Goal: Navigation & Orientation: Find specific page/section

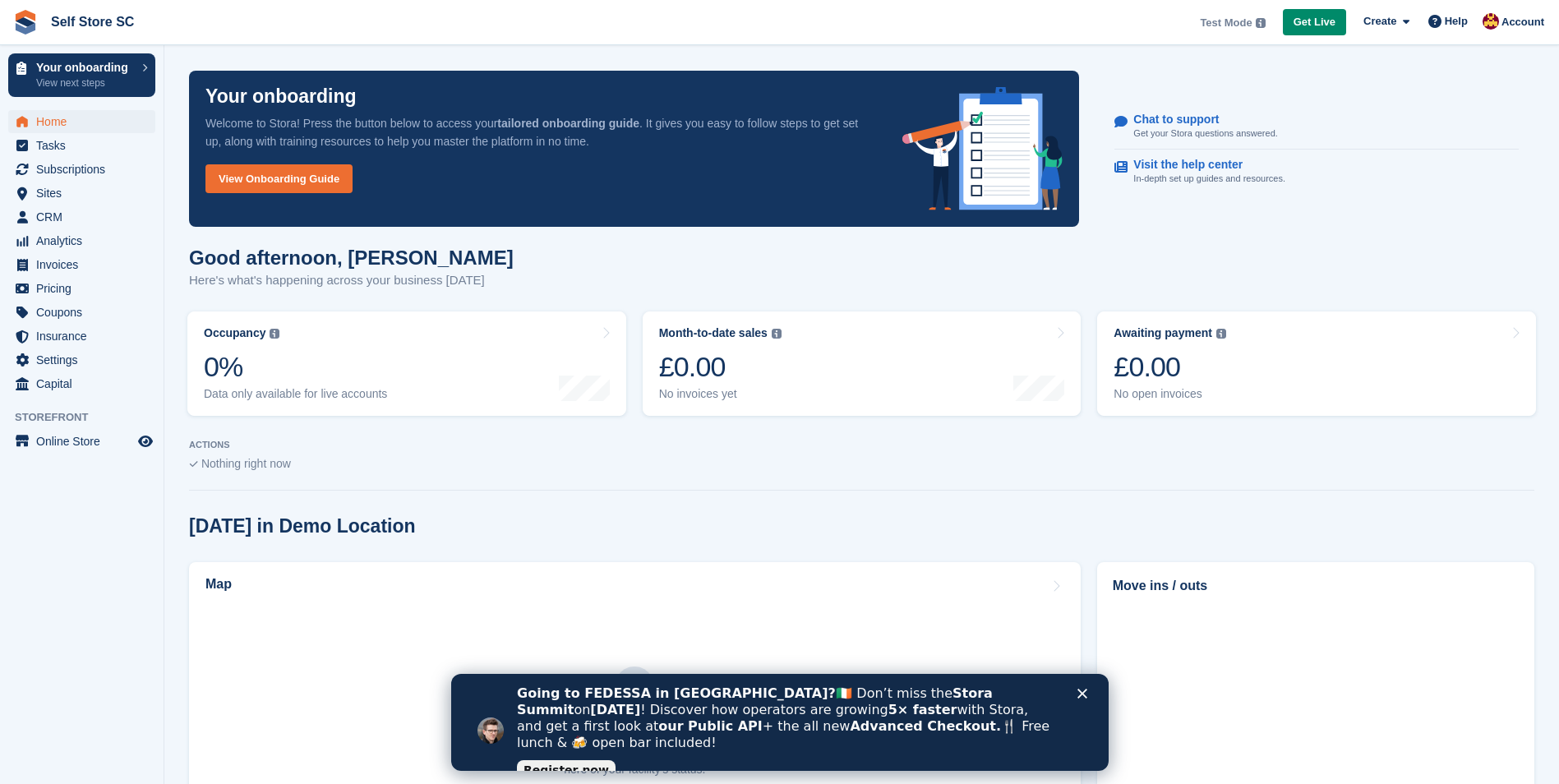
click at [1080, 694] on polygon "Close" at bounding box center [1082, 693] width 10 height 10
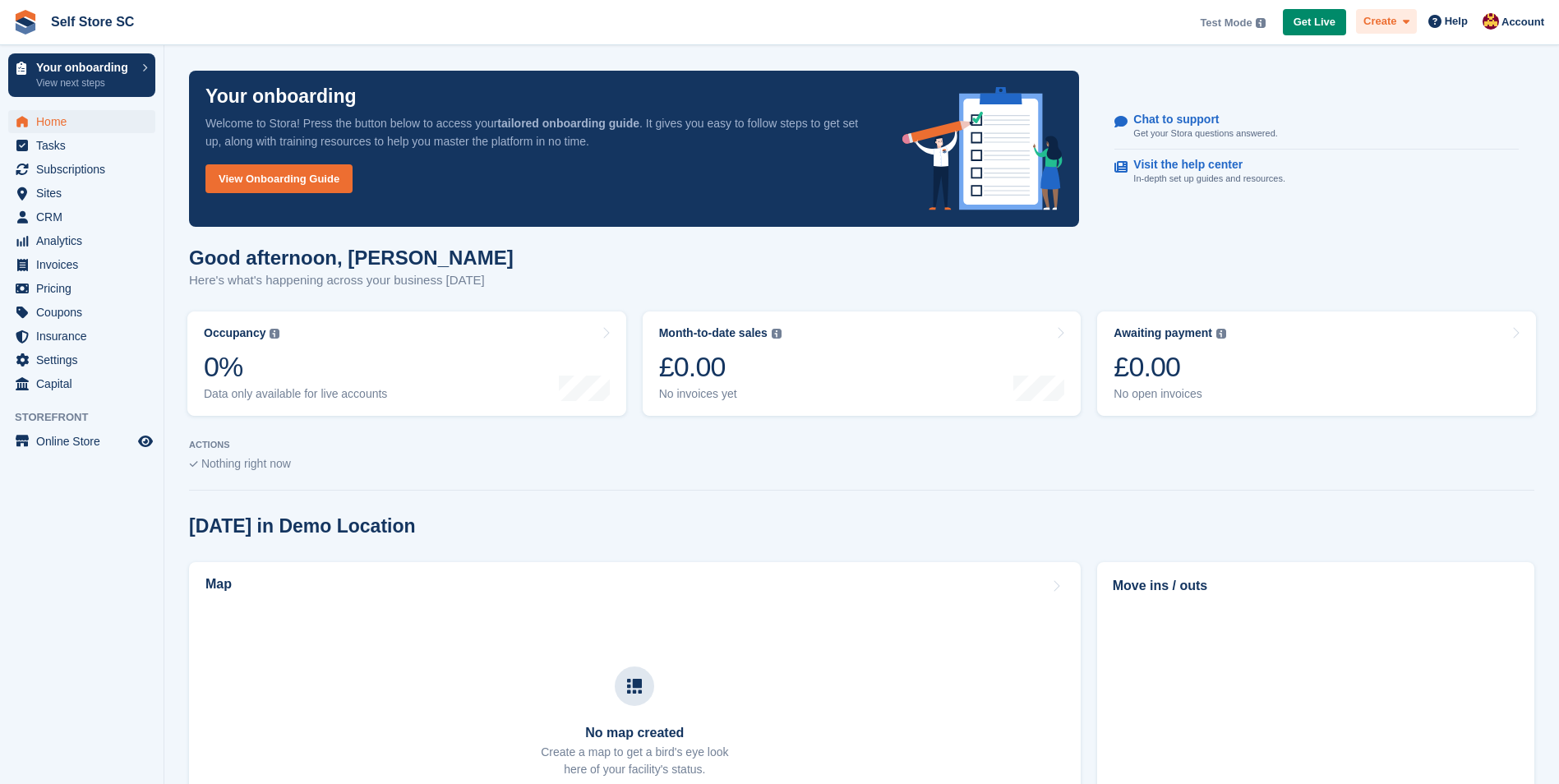
click at [1391, 22] on span "Create" at bounding box center [1380, 20] width 33 height 16
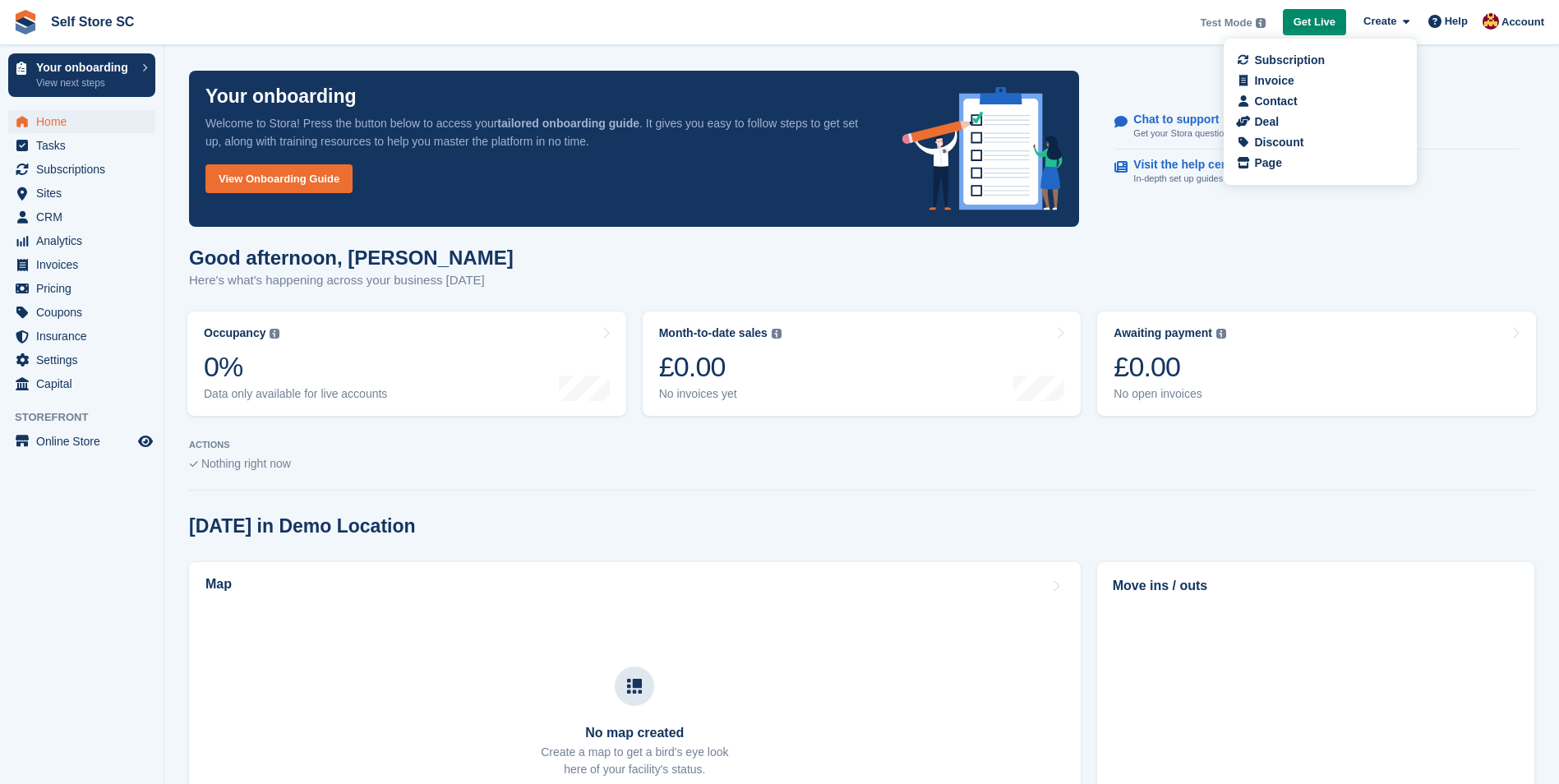
click at [1192, 237] on section "Signed in successfully. Your onboarding Welcome to Stora! Press the button belo…" at bounding box center [861, 613] width 1394 height 1228
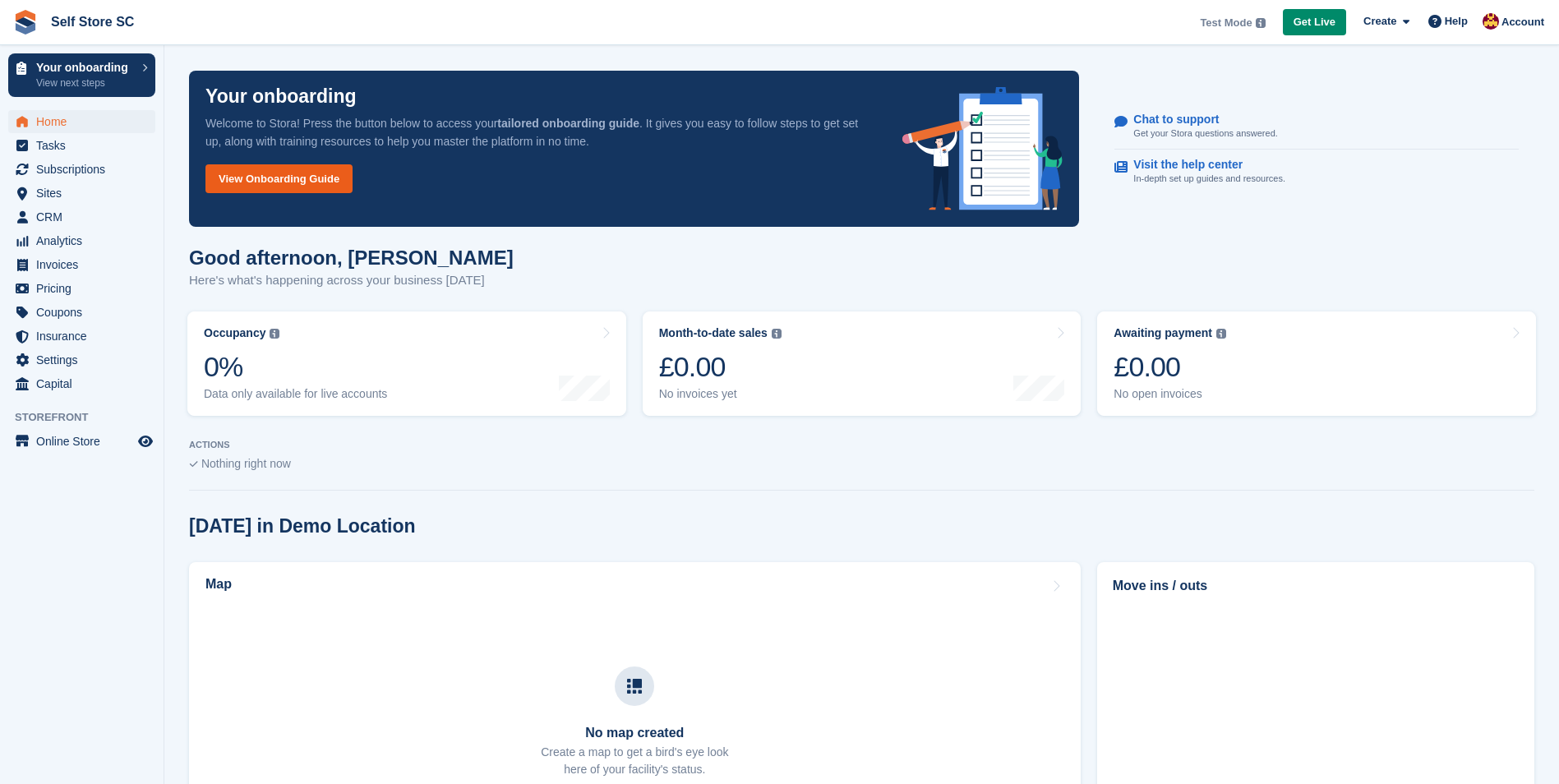
click at [289, 179] on link "View Onboarding Guide" at bounding box center [278, 179] width 147 height 29
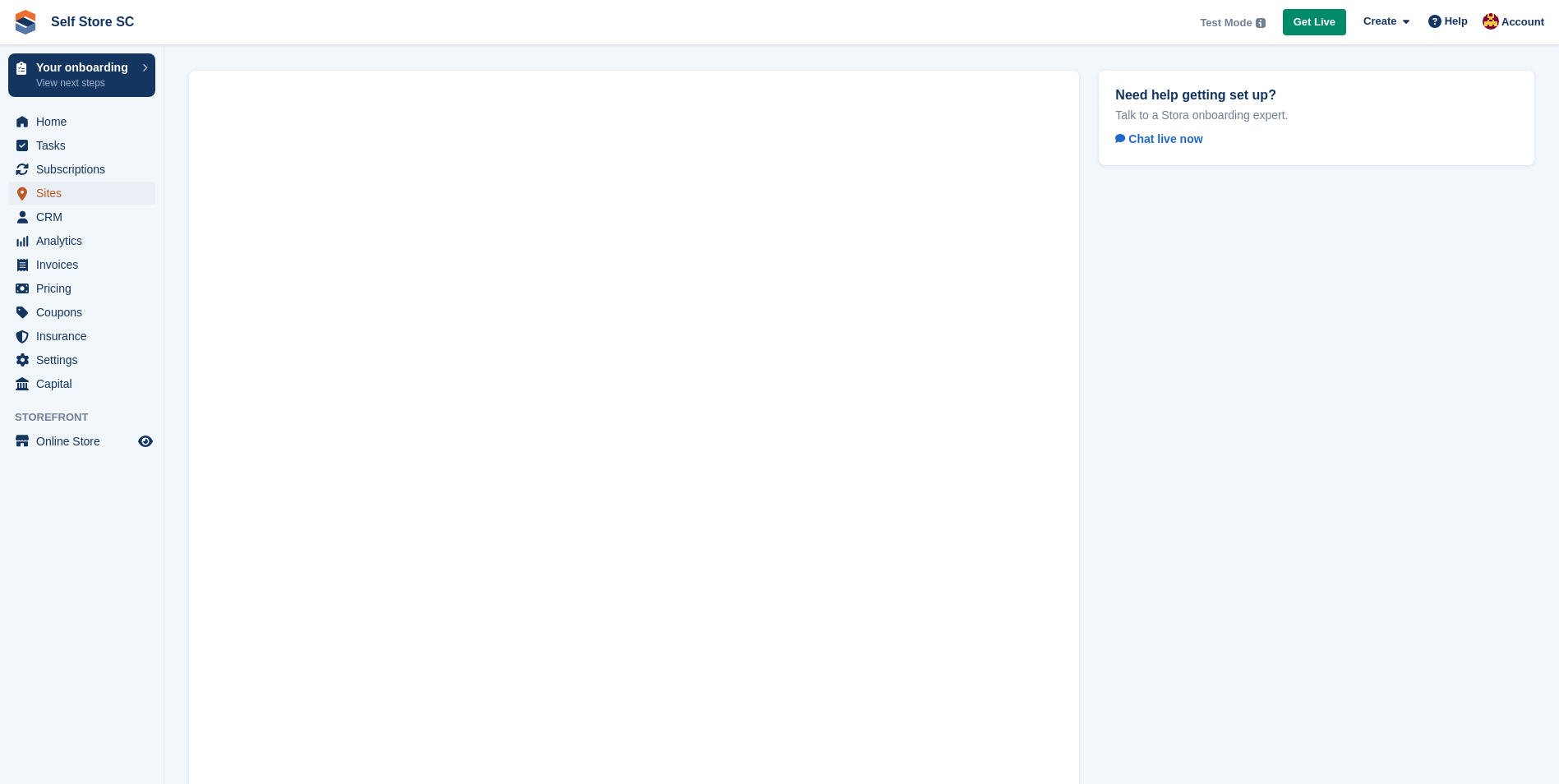
click at [40, 198] on span "Sites" at bounding box center [86, 193] width 98 height 23
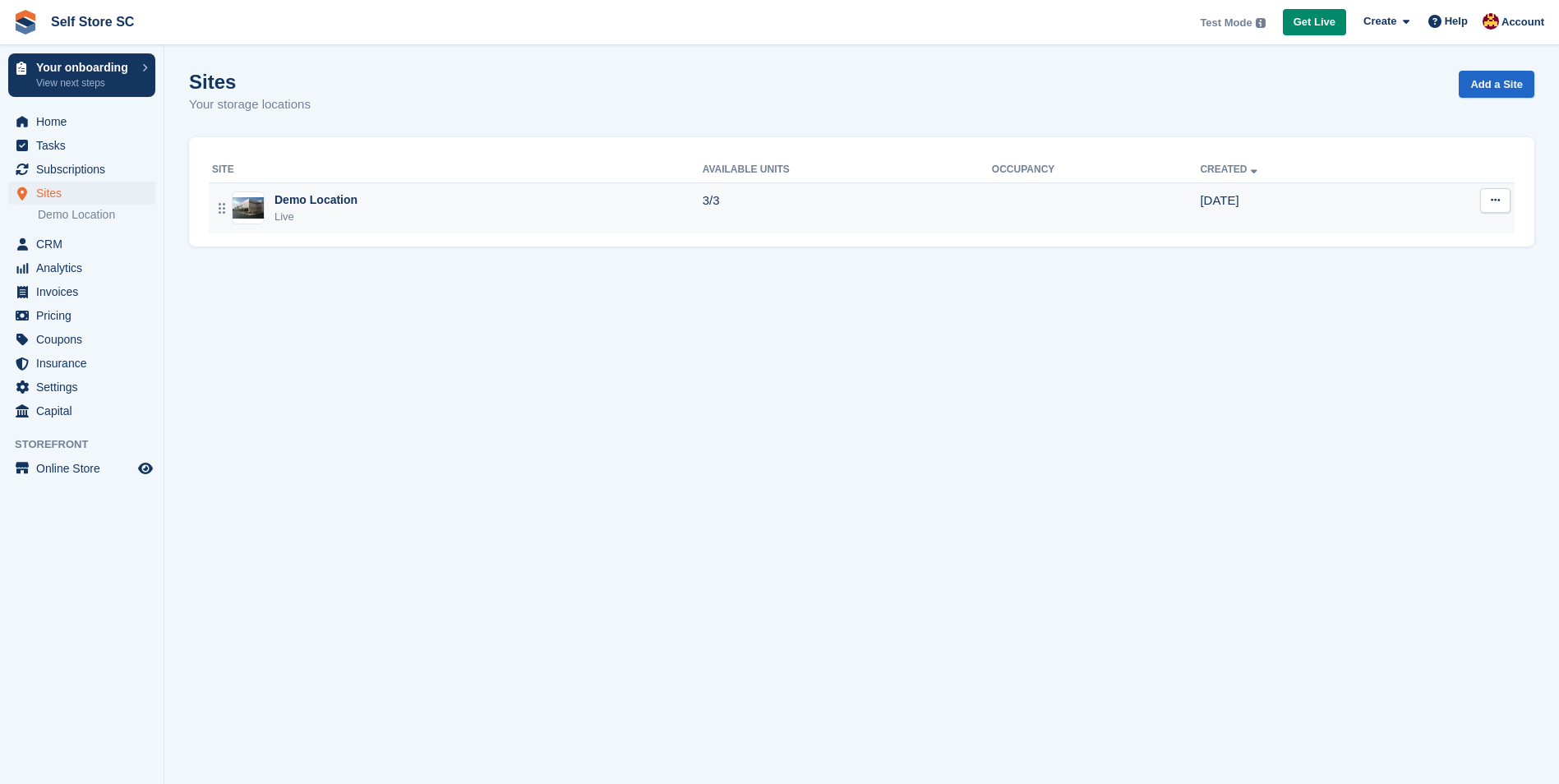
click at [318, 204] on div "Demo Location" at bounding box center [316, 200] width 83 height 17
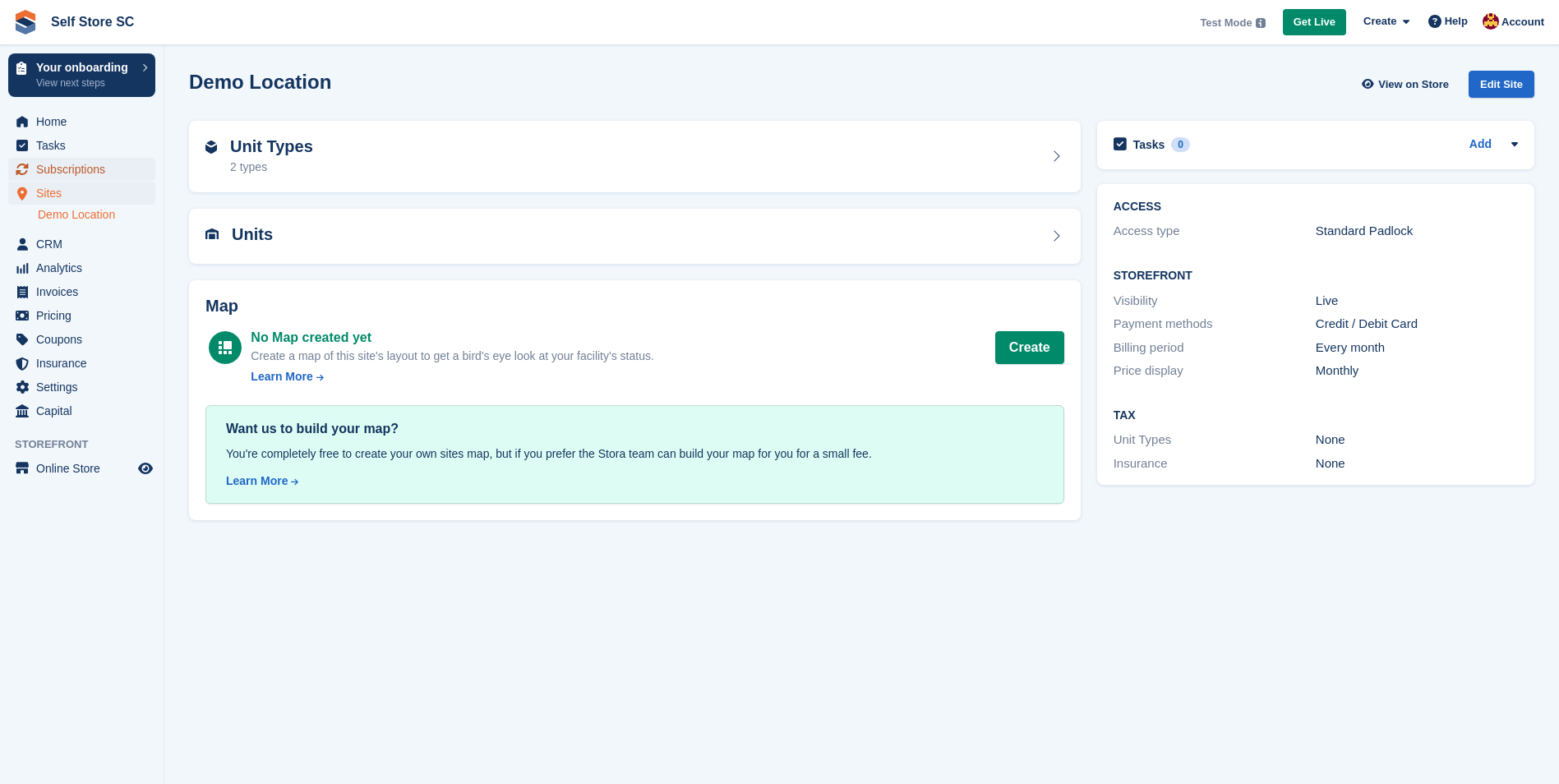
click at [69, 168] on span "Subscriptions" at bounding box center [86, 169] width 98 height 23
